Goal: Transaction & Acquisition: Purchase product/service

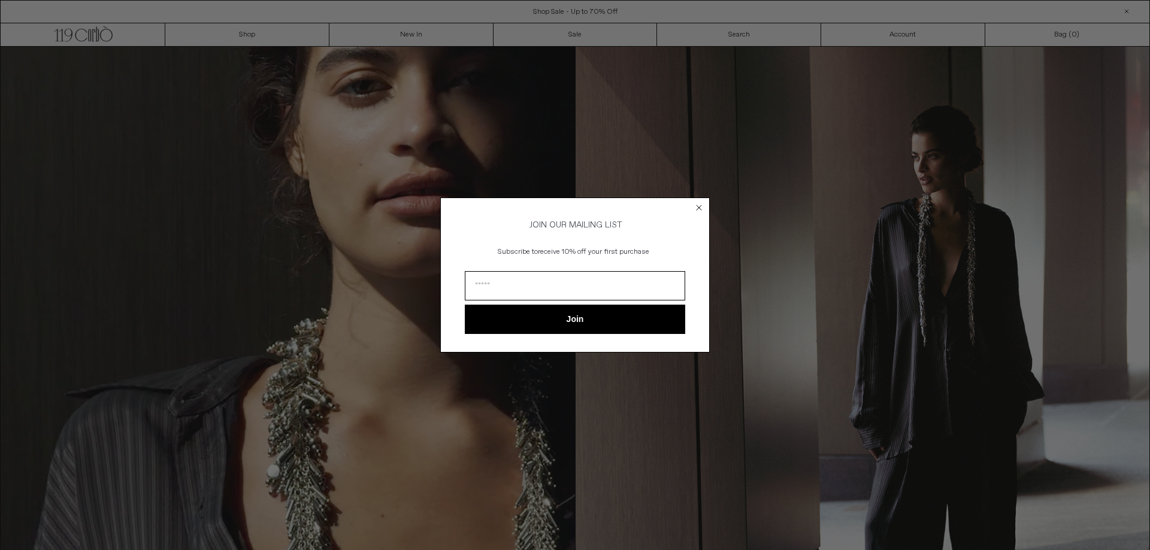
click at [696, 202] on circle "Close dialog" at bounding box center [698, 207] width 11 height 11
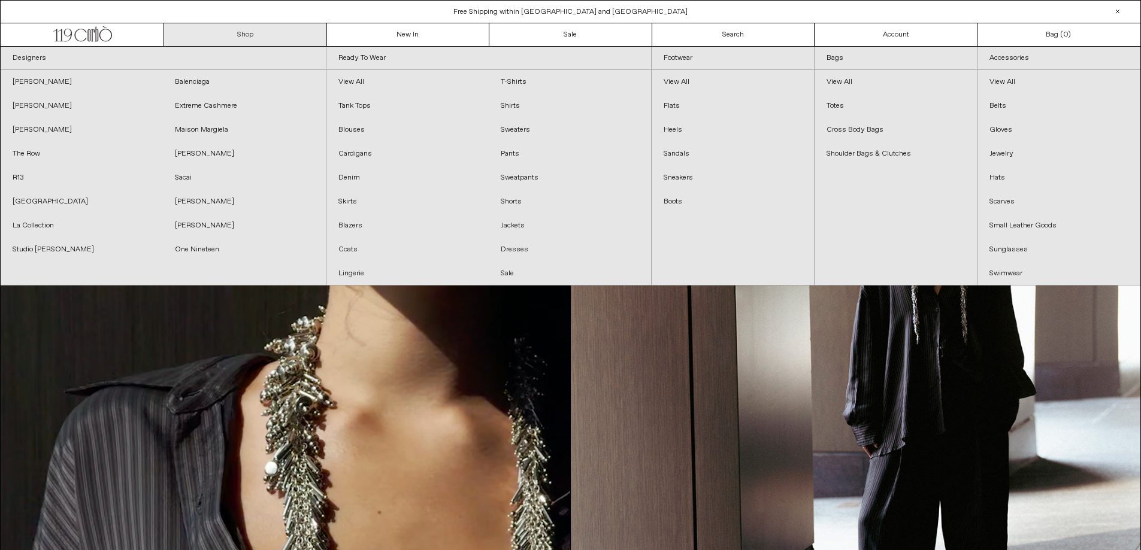
click at [259, 30] on link "Shop" at bounding box center [245, 34] width 163 height 23
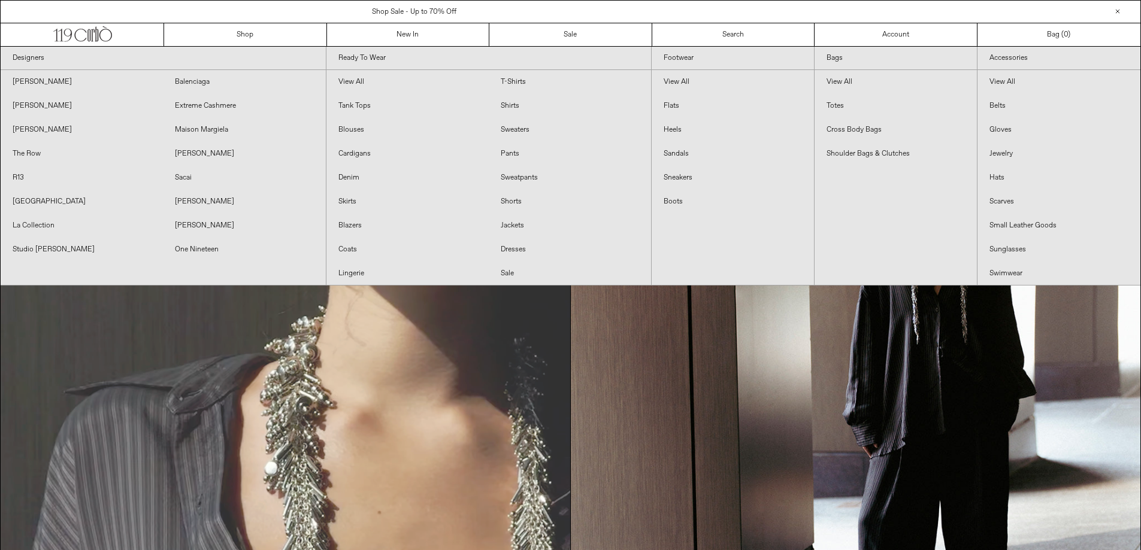
click at [349, 465] on video "Your browser does not support the video tag." at bounding box center [286, 405] width 570 height 716
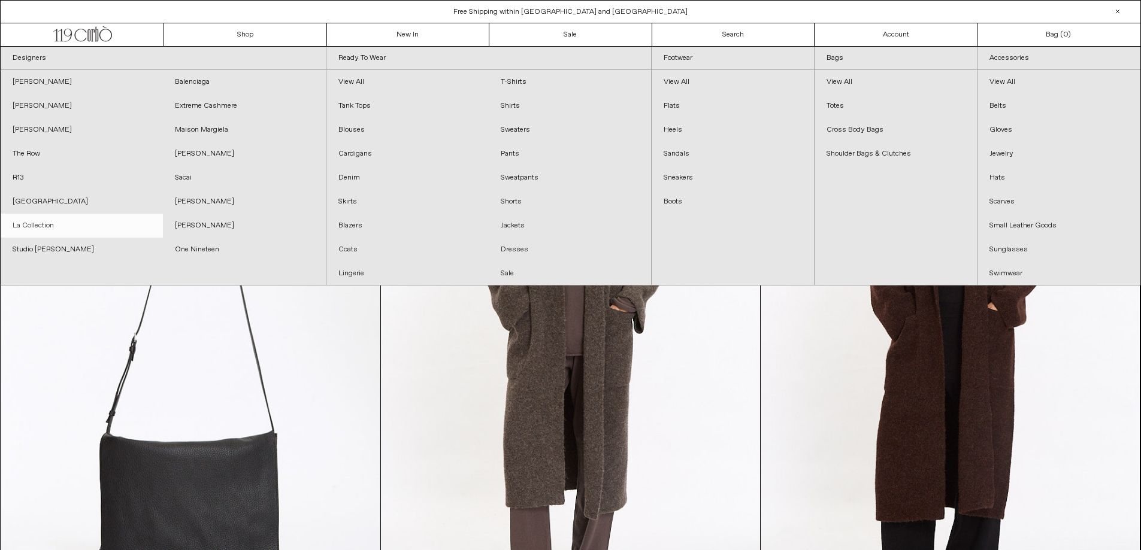
click at [59, 223] on link "La Collection" at bounding box center [82, 226] width 162 height 24
